Goal: Task Accomplishment & Management: Use online tool/utility

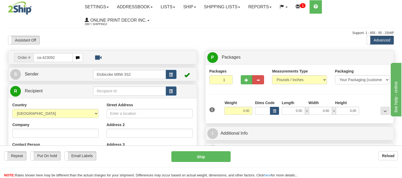
type input "ca-423092"
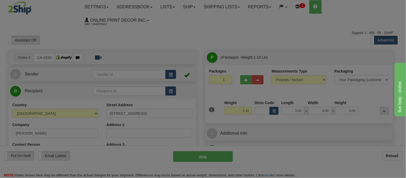
type input "GIBSONS"
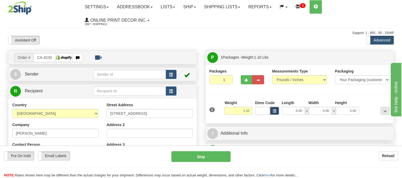
click at [275, 113] on span "button" at bounding box center [274, 111] width 3 height 3
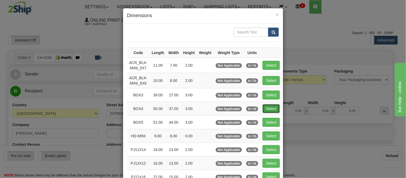
click at [264, 107] on button "Select" at bounding box center [271, 108] width 17 height 9
type input "BOX4"
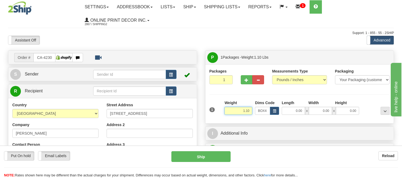
drag, startPoint x: 250, startPoint y: 111, endPoint x: 210, endPoint y: 111, distance: 39.4
click at [210, 111] on div "1 Weight 1.10 Dims Code BOX4" at bounding box center [299, 109] width 183 height 19
type input "50.00"
type input "37.00"
type input "3.00"
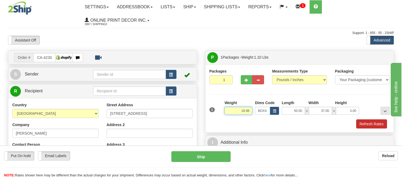
type input "18.98"
click at [361, 124] on button "Refresh Rates" at bounding box center [371, 123] width 31 height 9
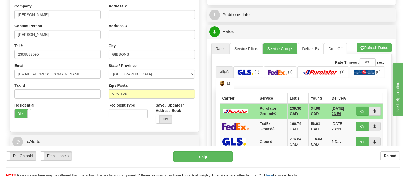
scroll to position [119, 0]
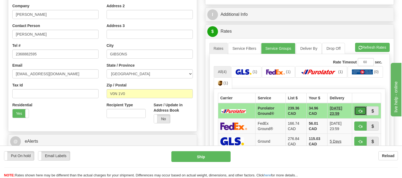
click at [362, 111] on span "button" at bounding box center [361, 111] width 4 height 3
type input "260"
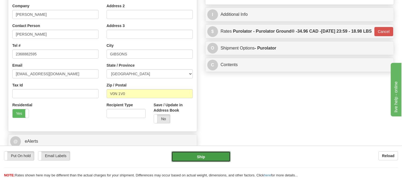
click at [216, 161] on button "Ship" at bounding box center [200, 156] width 59 height 11
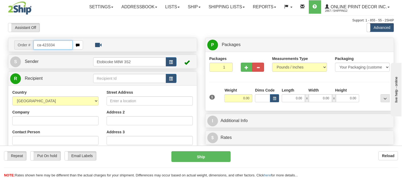
type input "ca-423334"
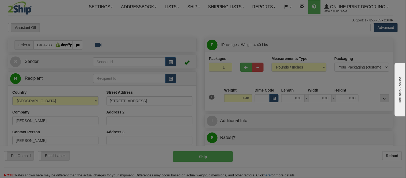
type input "[GEOGRAPHIC_DATA]"
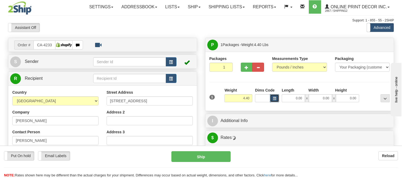
click at [275, 102] on button "button" at bounding box center [274, 98] width 9 height 8
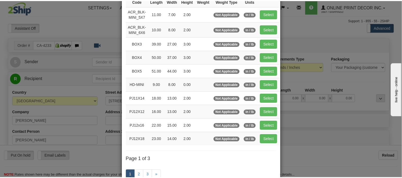
scroll to position [89, 0]
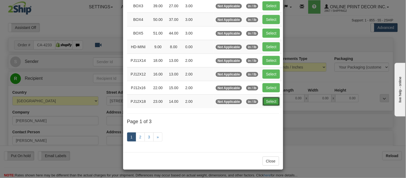
click at [267, 103] on button "Select" at bounding box center [271, 101] width 17 height 9
type input "PJ12X18"
type input "23.00"
type input "14.00"
type input "2.00"
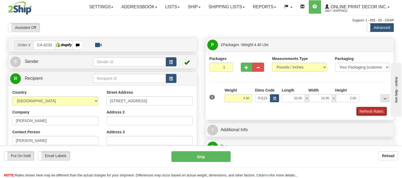
click at [368, 110] on button "Refresh Rates" at bounding box center [371, 111] width 31 height 9
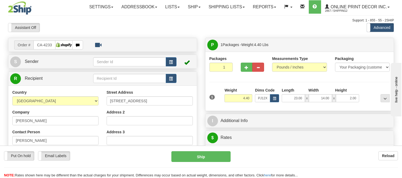
drag, startPoint x: 252, startPoint y: 95, endPoint x: 238, endPoint y: 102, distance: 16.6
click at [238, 102] on div "Weight 4.40" at bounding box center [238, 97] width 31 height 19
click at [273, 103] on div "1 Weight 4.40 Dims Code x x" at bounding box center [299, 97] width 183 height 19
drag, startPoint x: 251, startPoint y: 99, endPoint x: 237, endPoint y: 101, distance: 13.8
click at [237, 101] on input "4.40" at bounding box center [238, 98] width 28 height 8
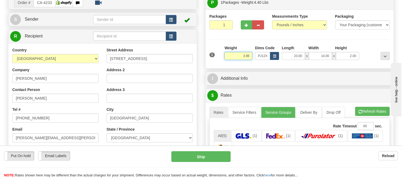
scroll to position [59, 0]
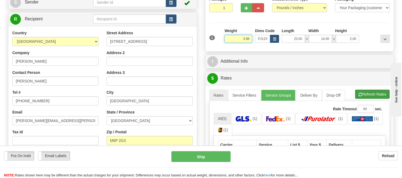
type input "3.98"
click at [378, 94] on li "Refresh Rates Cancel Rating" at bounding box center [372, 94] width 35 height 9
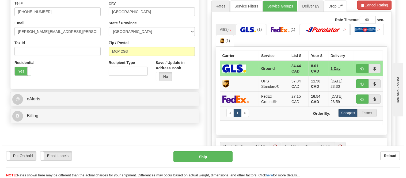
scroll to position [178, 0]
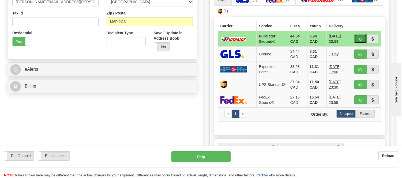
click at [359, 38] on span "button" at bounding box center [361, 38] width 4 height 3
type input "260"
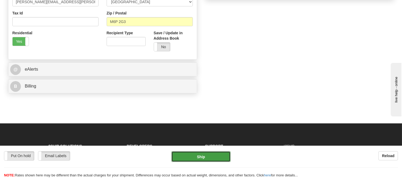
click at [192, 155] on button "Ship" at bounding box center [200, 156] width 59 height 11
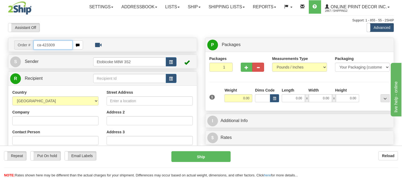
type input "ca-423309"
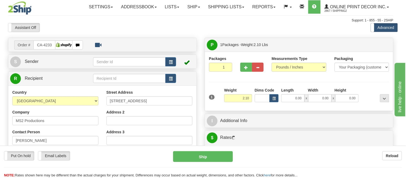
type input "LONDON"
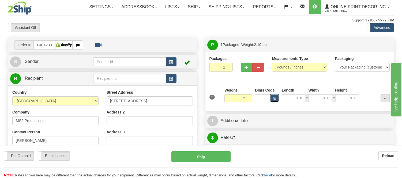
click at [274, 97] on span "button" at bounding box center [274, 98] width 3 height 3
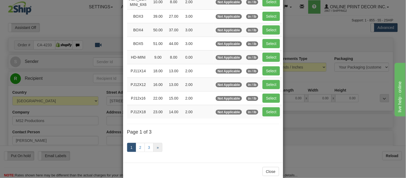
scroll to position [89, 0]
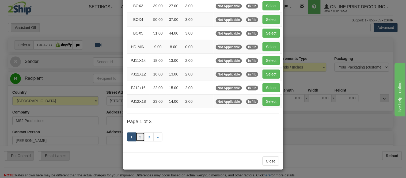
click at [140, 135] on link "2" at bounding box center [140, 137] width 9 height 9
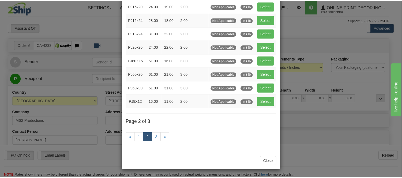
scroll to position [87, 0]
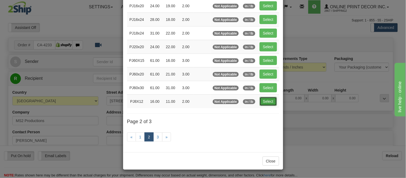
click at [270, 99] on button "Select" at bounding box center [268, 101] width 17 height 9
type input "PJ8X12"
type input "16.00"
type input "11.00"
type input "2.00"
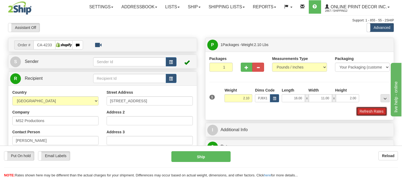
click at [361, 113] on button "Refresh Rates" at bounding box center [371, 111] width 31 height 9
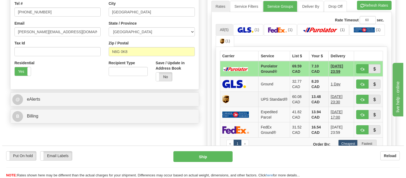
scroll to position [149, 0]
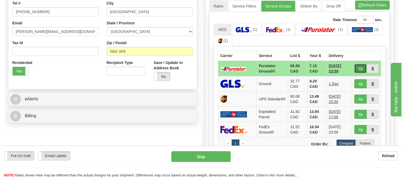
click at [357, 70] on button "button" at bounding box center [360, 68] width 12 height 9
type input "260"
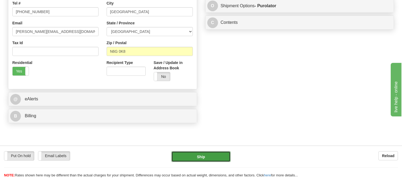
click at [192, 159] on button "Ship" at bounding box center [200, 156] width 59 height 11
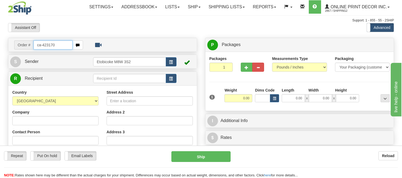
type input "ca-423170"
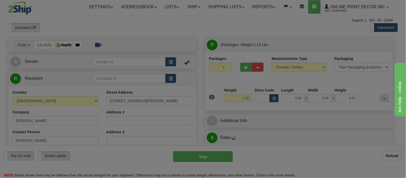
type input "PIERREFONDS"
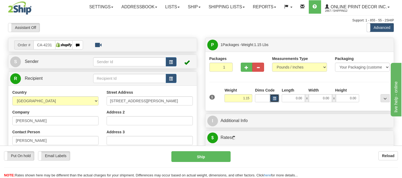
click at [275, 100] on span "button" at bounding box center [274, 98] width 3 height 3
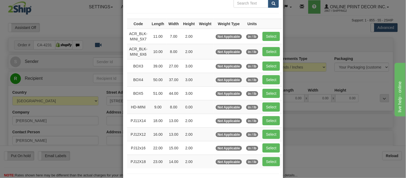
scroll to position [89, 0]
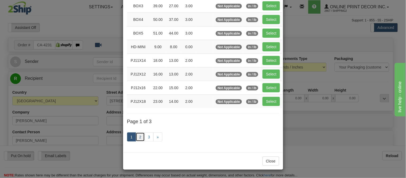
click at [140, 137] on link "2" at bounding box center [140, 137] width 9 height 9
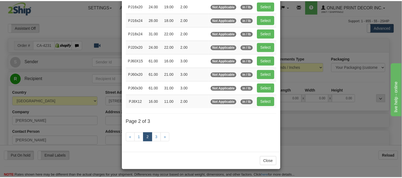
scroll to position [87, 0]
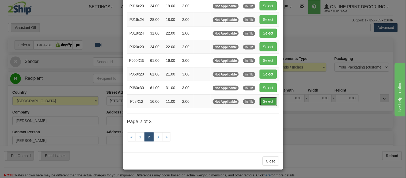
click at [269, 97] on button "Select" at bounding box center [268, 101] width 17 height 9
type input "PJ8X12"
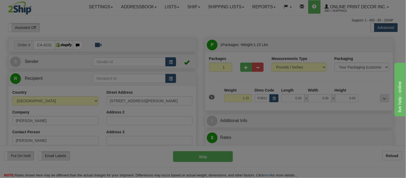
type input "16.00"
type input "11.00"
type input "2.00"
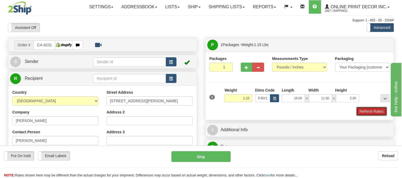
click at [363, 108] on button "Refresh Rates" at bounding box center [371, 111] width 31 height 9
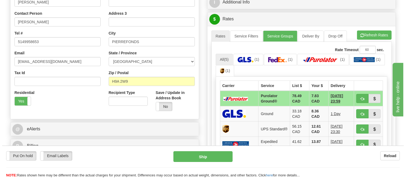
scroll to position [119, 0]
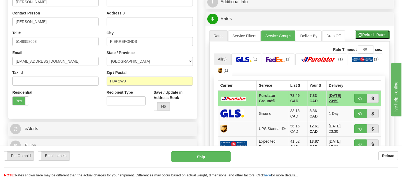
click at [370, 37] on button "Refresh Rates" at bounding box center [372, 34] width 35 height 9
click at [355, 99] on button "button" at bounding box center [360, 98] width 12 height 9
type input "260"
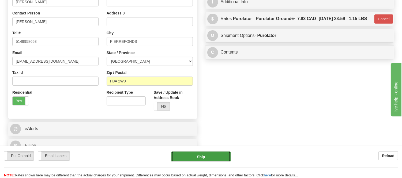
click at [220, 159] on button "Ship" at bounding box center [200, 156] width 59 height 11
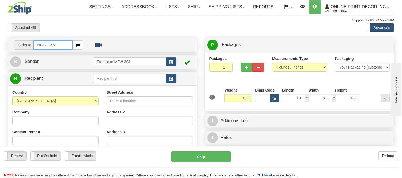
type input "ca-423355"
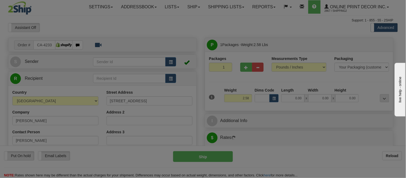
type input "MARKHAM"
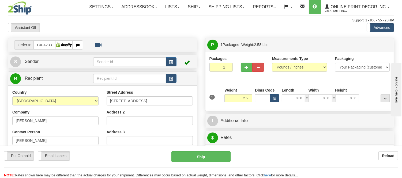
click at [278, 100] on div "Dims Code" at bounding box center [267, 95] width 27 height 15
click at [275, 100] on span "button" at bounding box center [274, 98] width 3 height 3
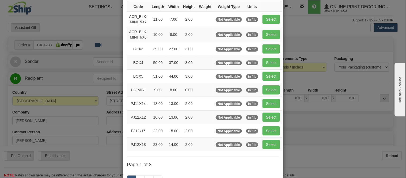
scroll to position [89, 0]
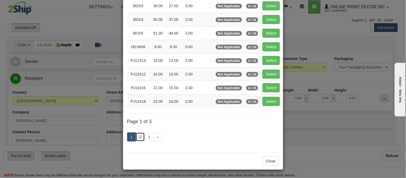
click at [137, 140] on link "2" at bounding box center [140, 137] width 9 height 9
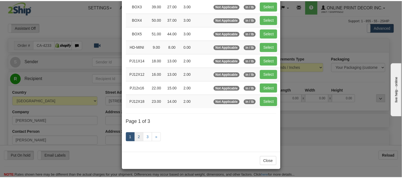
scroll to position [87, 0]
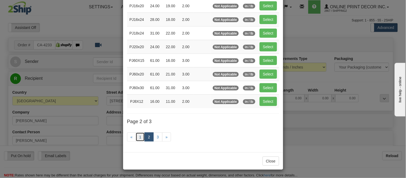
click at [140, 138] on link "1" at bounding box center [140, 137] width 9 height 9
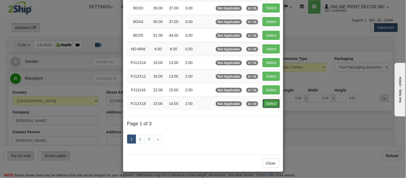
click at [267, 101] on button "Select" at bounding box center [271, 103] width 17 height 9
type input "PJ12X18"
type input "23.00"
type input "14.00"
type input "2.00"
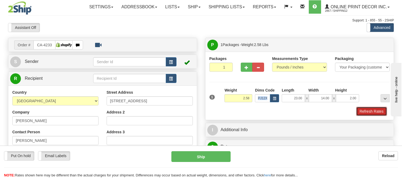
click at [368, 110] on button "Refresh Rates" at bounding box center [371, 111] width 31 height 9
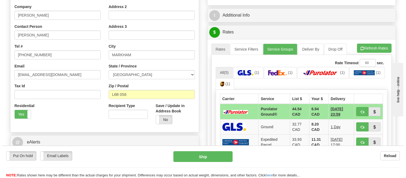
scroll to position [119, 0]
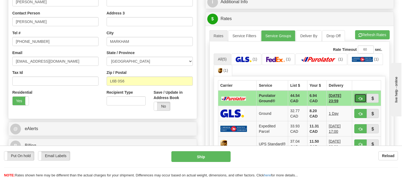
click at [361, 95] on button "button" at bounding box center [360, 98] width 12 height 9
type input "260"
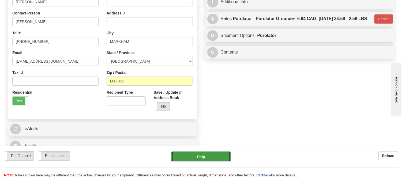
click at [217, 159] on button "Ship" at bounding box center [200, 156] width 59 height 11
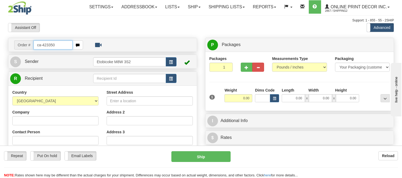
type input "ca-423350"
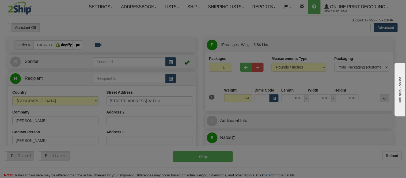
type input "[PERSON_NAME] SOUND"
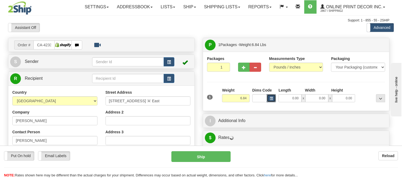
click at [273, 97] on span "button" at bounding box center [271, 98] width 3 height 3
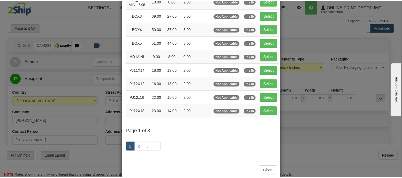
scroll to position [89, 0]
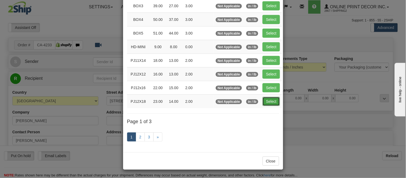
click at [272, 99] on button "Select" at bounding box center [271, 101] width 17 height 9
type input "PJ12X18"
type input "23.00"
type input "14.00"
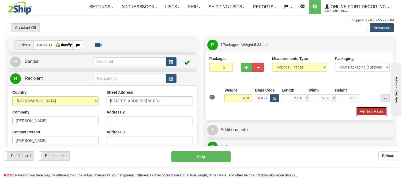
click at [370, 108] on button "Refresh Rates" at bounding box center [371, 111] width 31 height 9
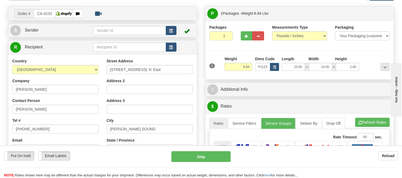
scroll to position [30, 0]
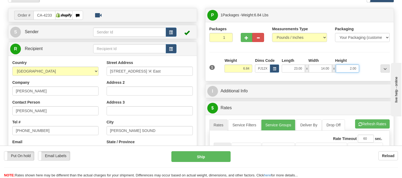
drag, startPoint x: 358, startPoint y: 69, endPoint x: 337, endPoint y: 70, distance: 20.4
click at [337, 70] on input "2.00" at bounding box center [347, 69] width 23 height 8
click button "Delete" at bounding box center [0, 0] width 0 height 0
type input "4.00"
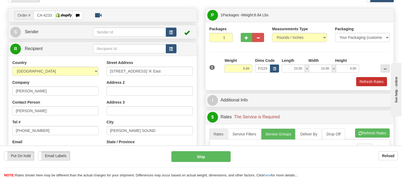
click at [368, 76] on div "1 Weight 6.84 Dims Code x x" at bounding box center [299, 67] width 183 height 19
click at [369, 79] on button "Refresh Rates" at bounding box center [371, 81] width 31 height 9
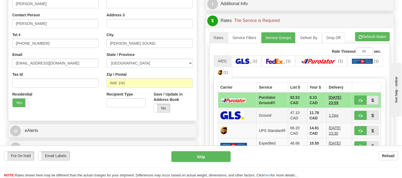
scroll to position [149, 0]
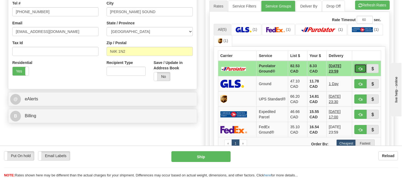
click at [359, 69] on span "button" at bounding box center [361, 68] width 4 height 3
type input "260"
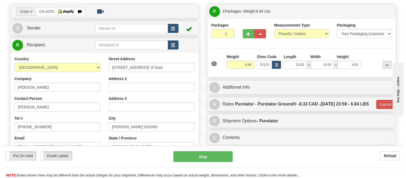
scroll to position [30, 0]
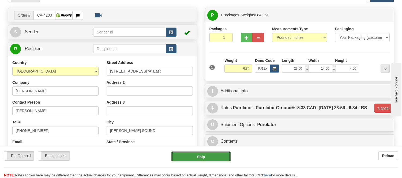
click at [202, 157] on button "Ship" at bounding box center [200, 156] width 59 height 11
